Goal: Register for event/course

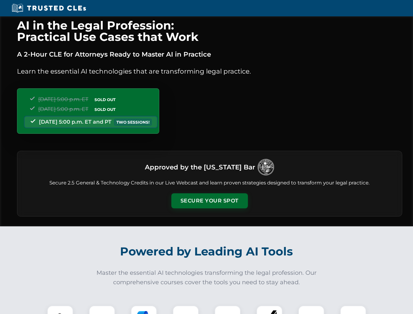
click at [209, 201] on button "Secure Your Spot" at bounding box center [209, 200] width 76 height 15
click at [60, 310] on img at bounding box center [60, 318] width 19 height 19
